Goal: Find specific page/section: Find specific page/section

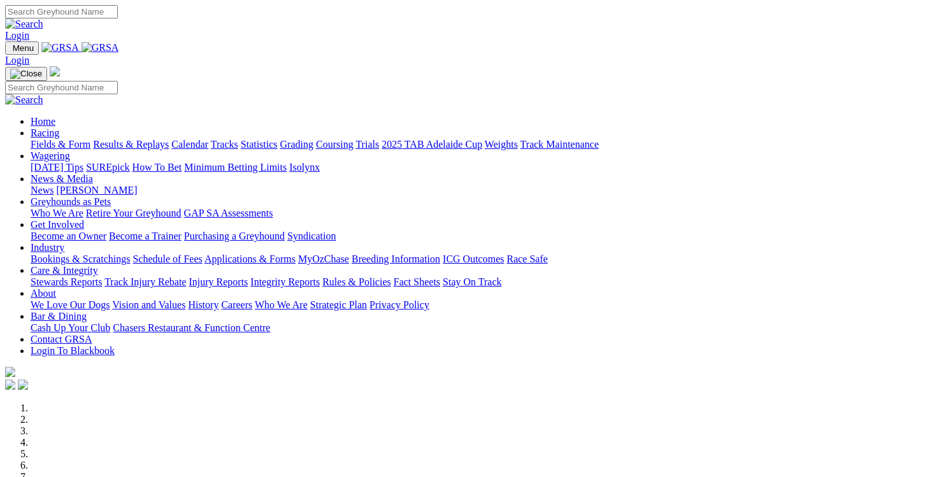
click at [208, 139] on link "Calendar" at bounding box center [189, 144] width 37 height 11
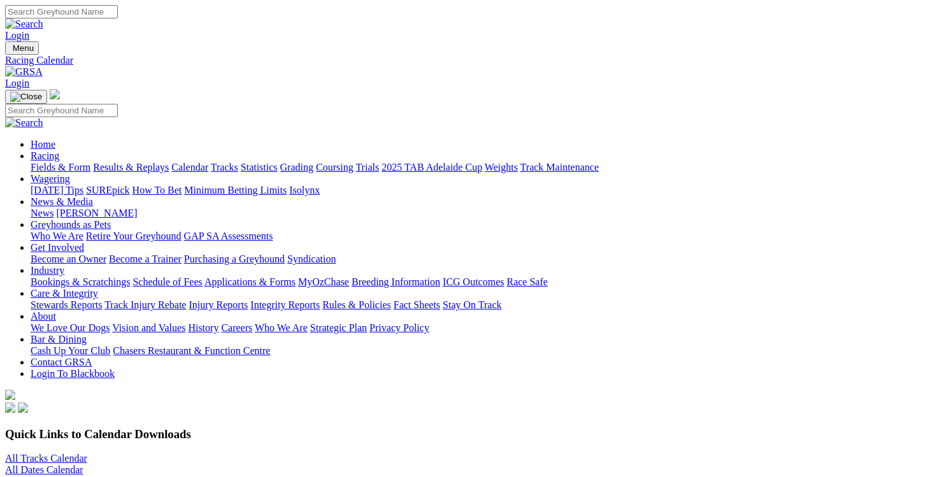
select select "1"
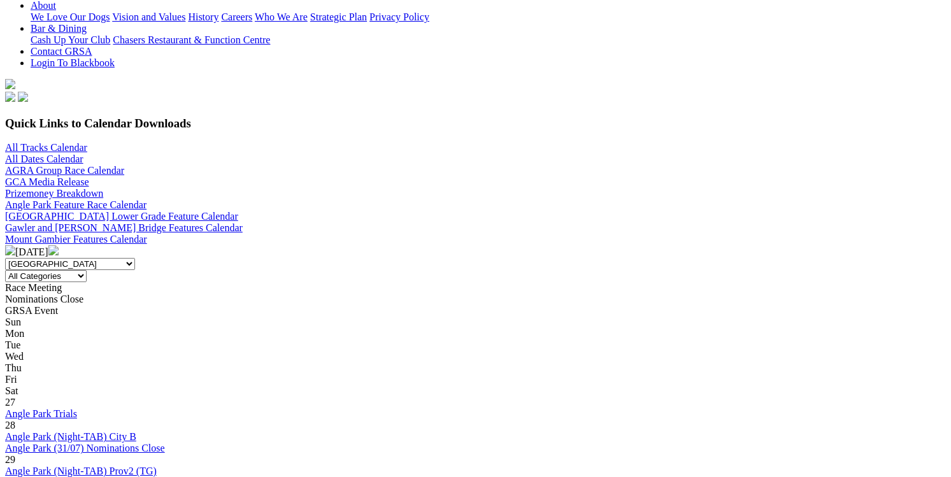
scroll to position [191, 0]
